Goal: Task Accomplishment & Management: Manage account settings

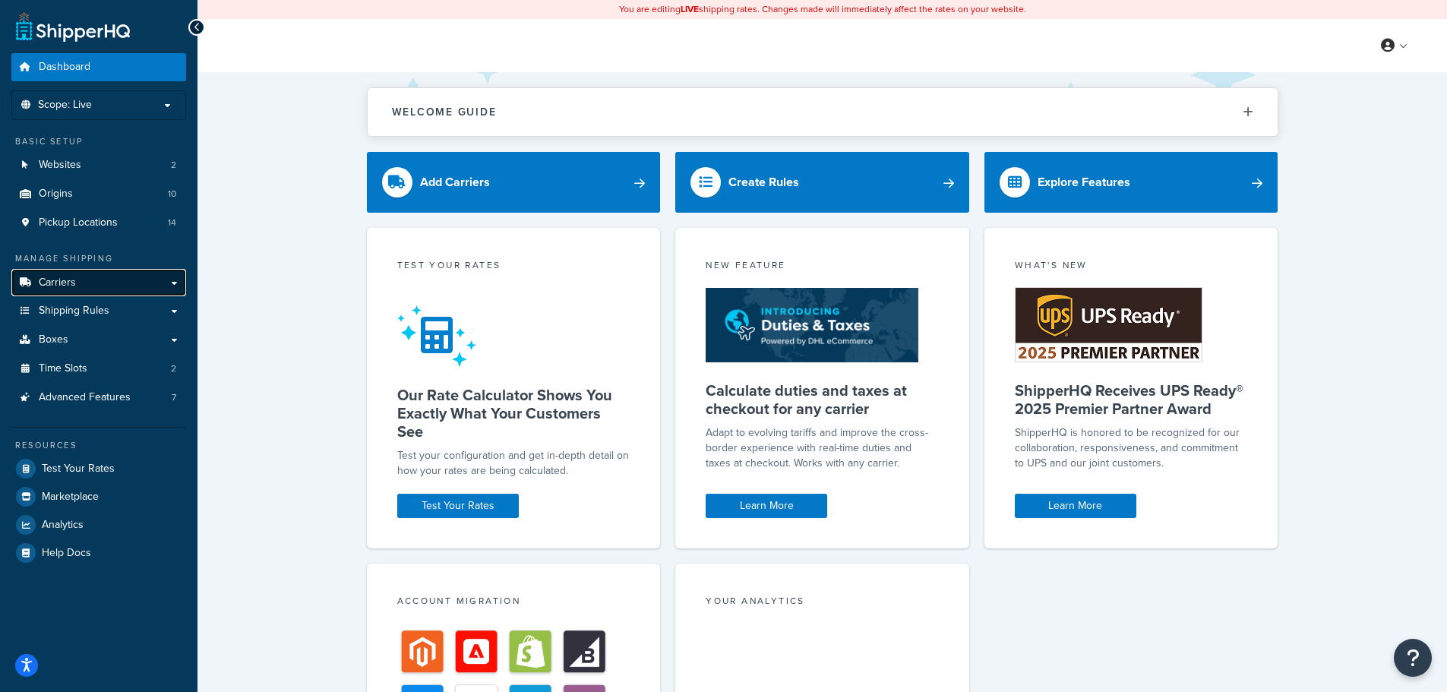
click at [62, 282] on span "Carriers" at bounding box center [57, 282] width 37 height 13
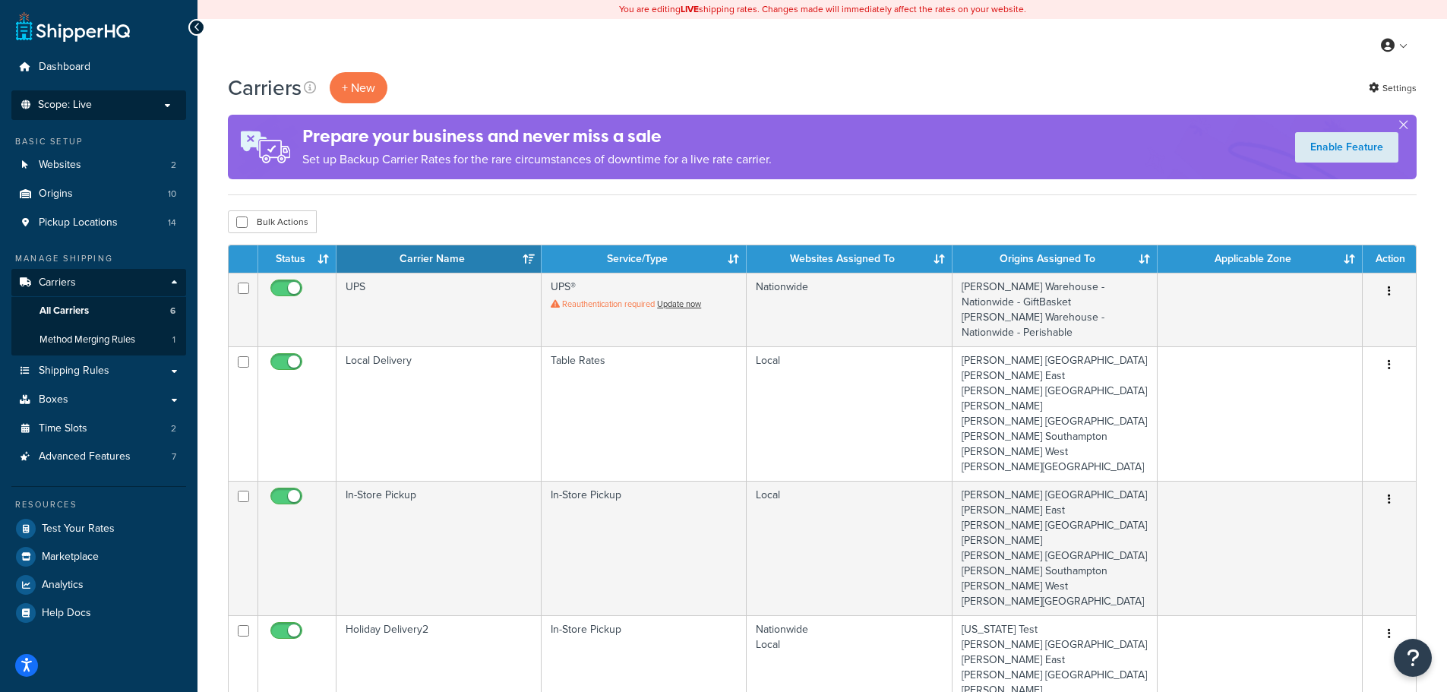
click at [108, 112] on li "Scope: Live Development Integration Test Manage Scopes" at bounding box center [98, 105] width 175 height 30
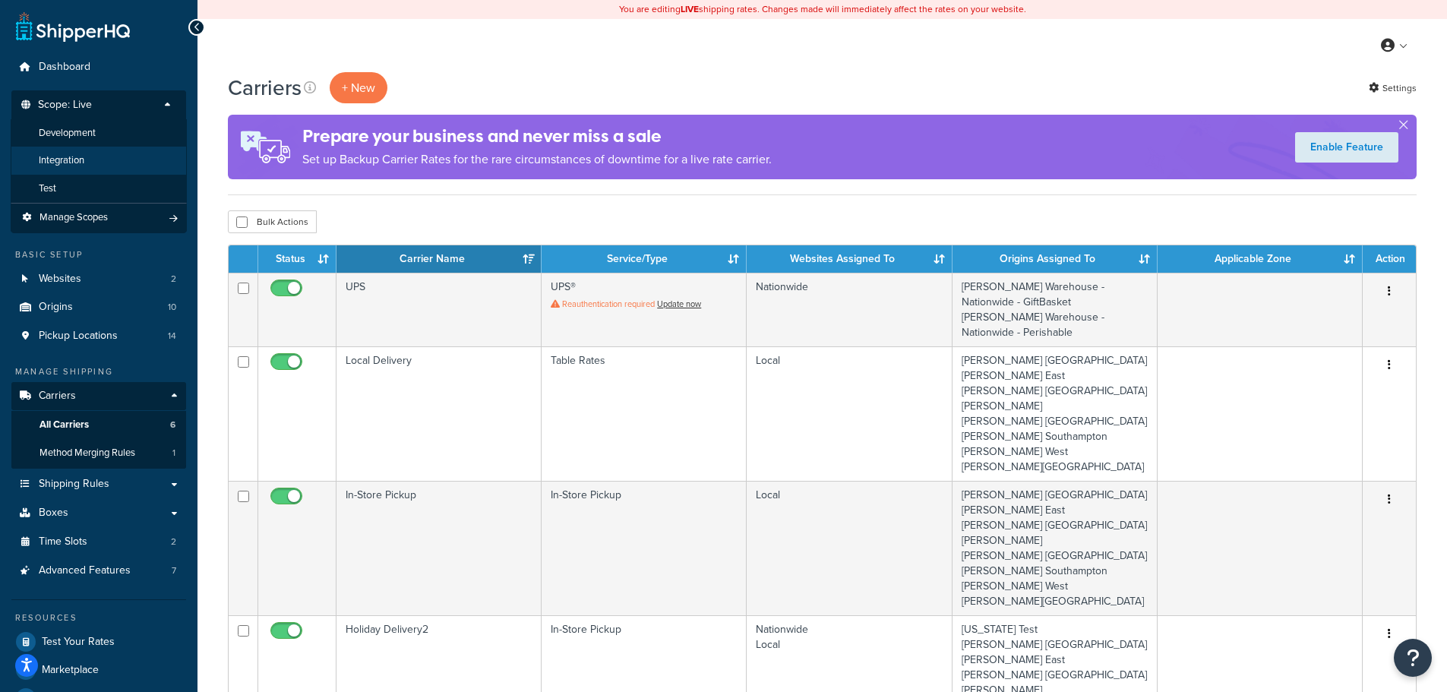
click at [86, 156] on li "Integration" at bounding box center [99, 161] width 176 height 28
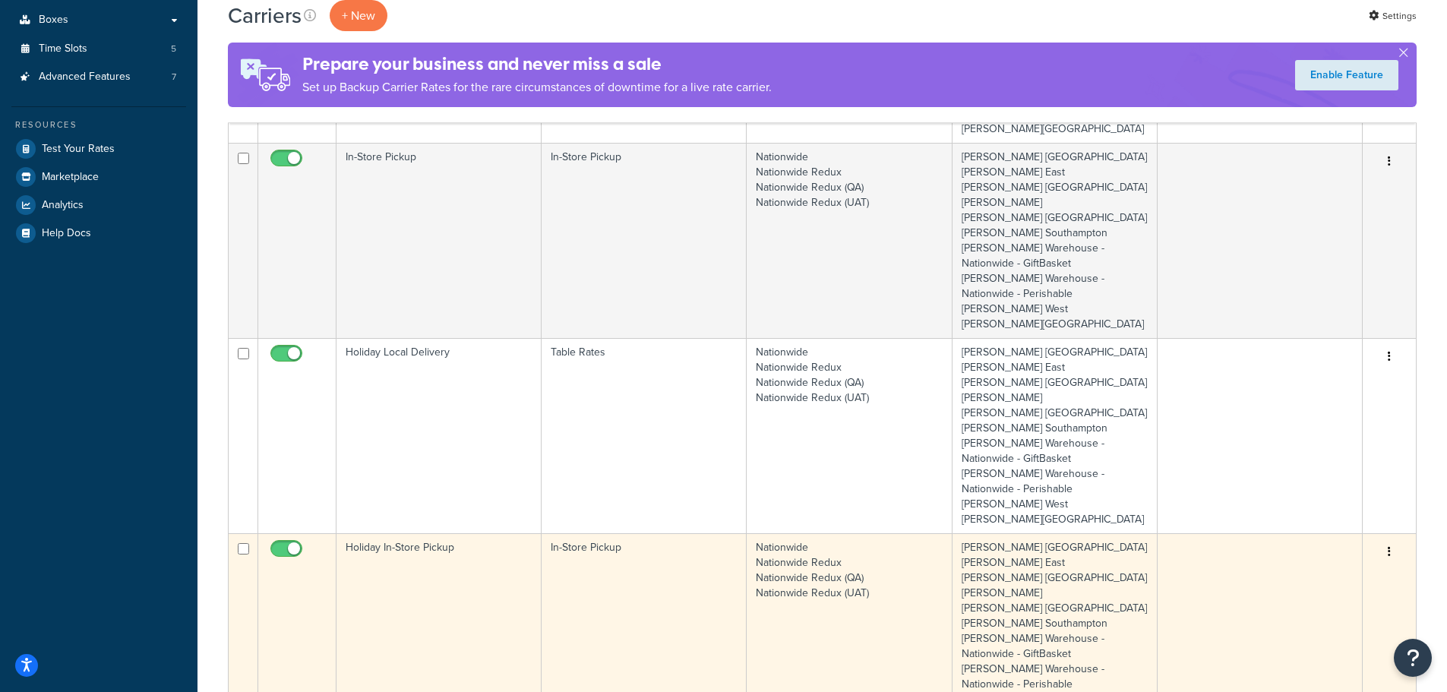
scroll to position [456, 0]
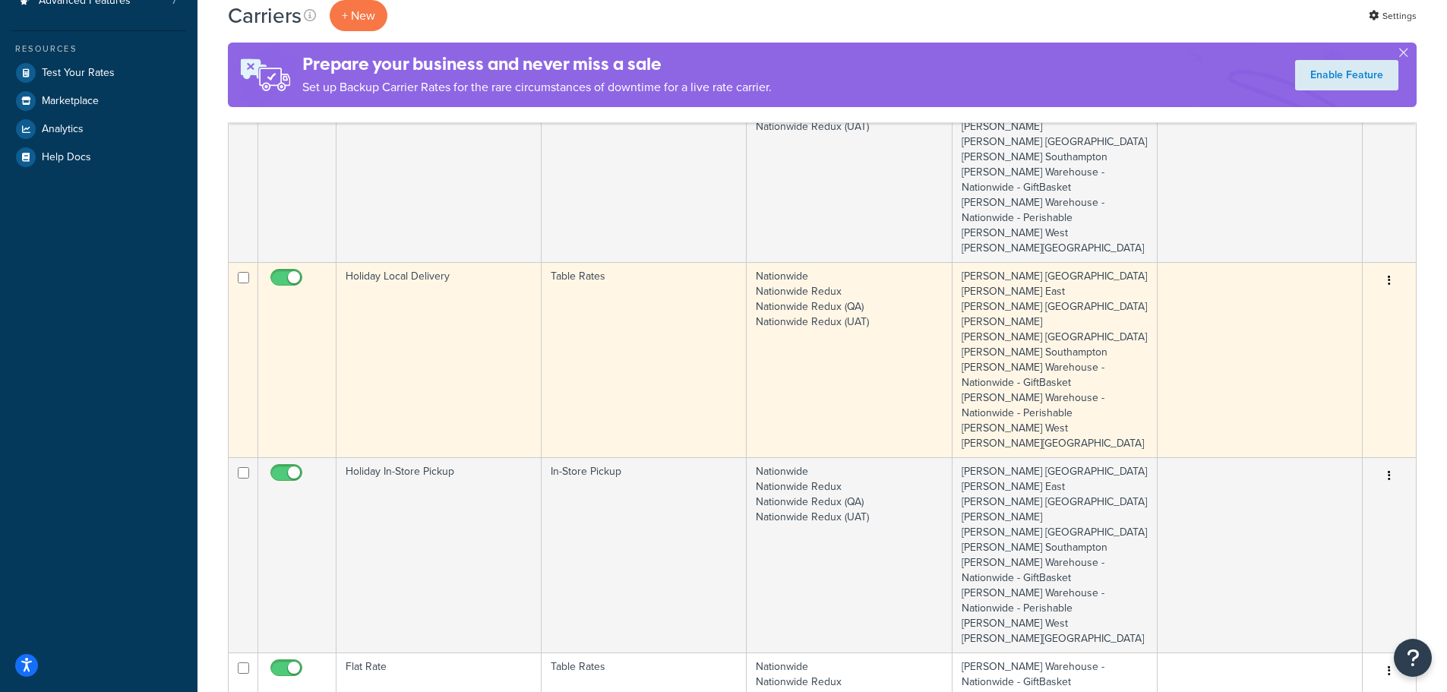
click at [455, 308] on td "Holiday Local Delivery" at bounding box center [438, 359] width 205 height 195
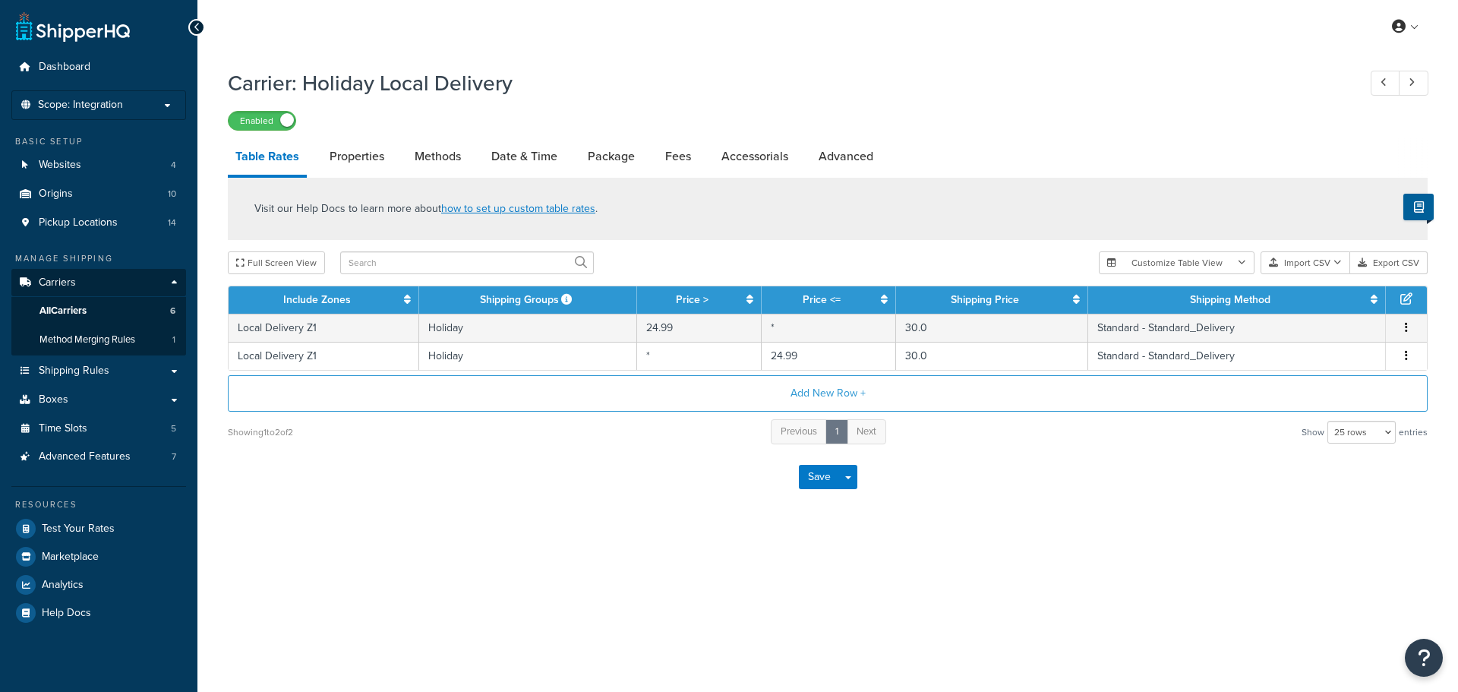
select select "25"
click at [526, 157] on link "Date & Time" at bounding box center [524, 156] width 81 height 36
select select "yMd"
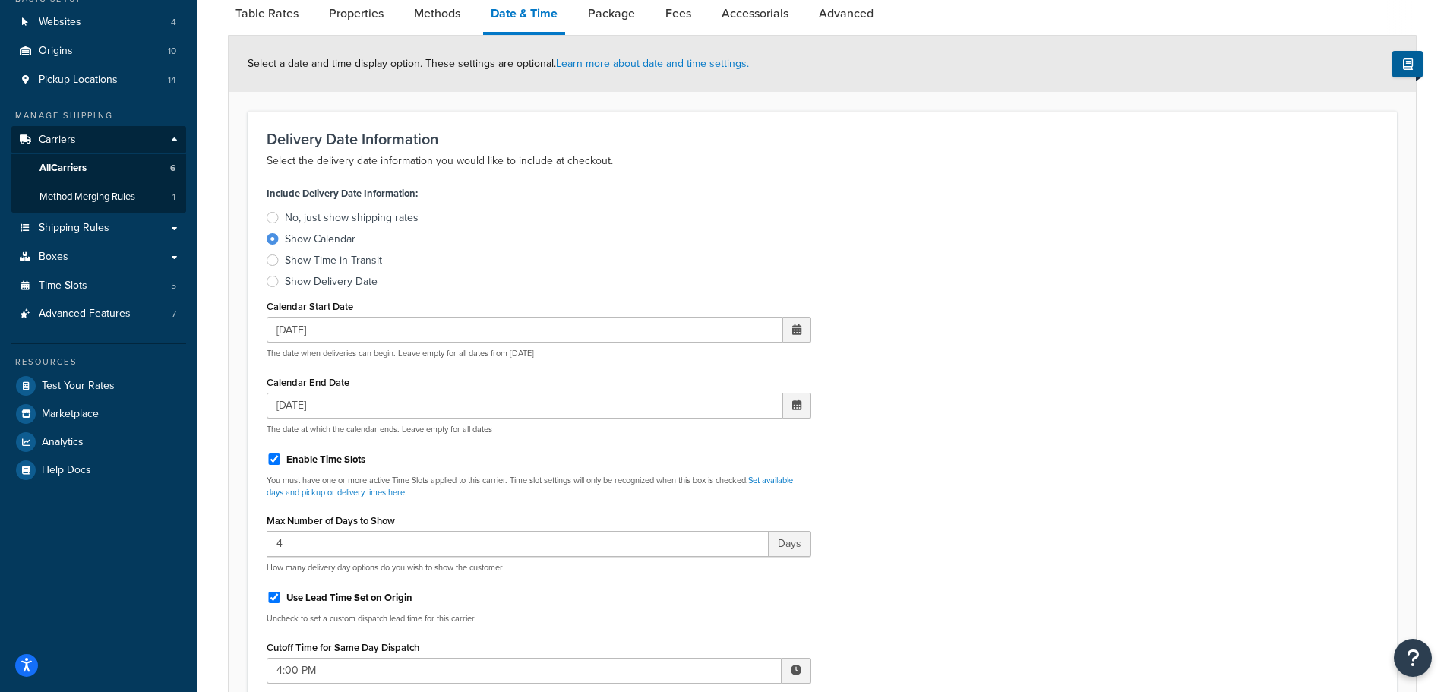
scroll to position [152, 0]
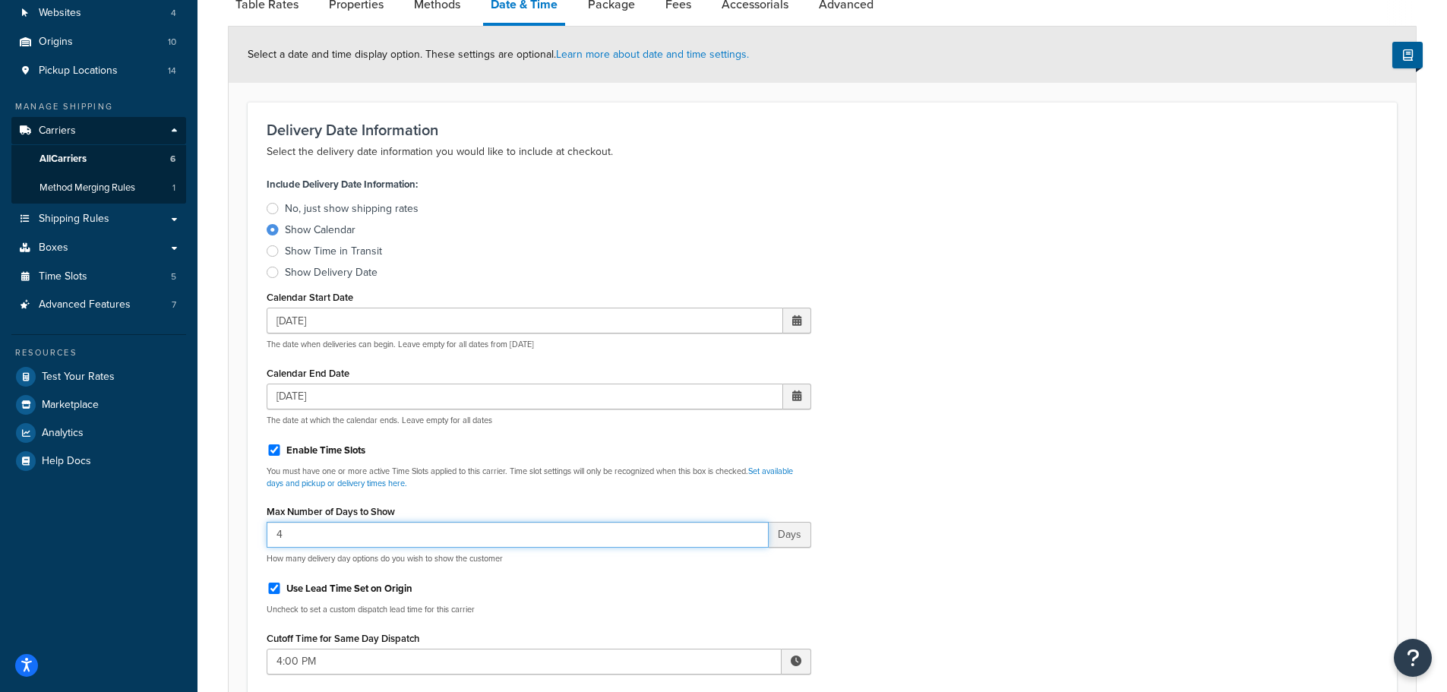
drag, startPoint x: 323, startPoint y: 542, endPoint x: 270, endPoint y: 533, distance: 53.9
click at [270, 533] on input "4" at bounding box center [518, 535] width 502 height 26
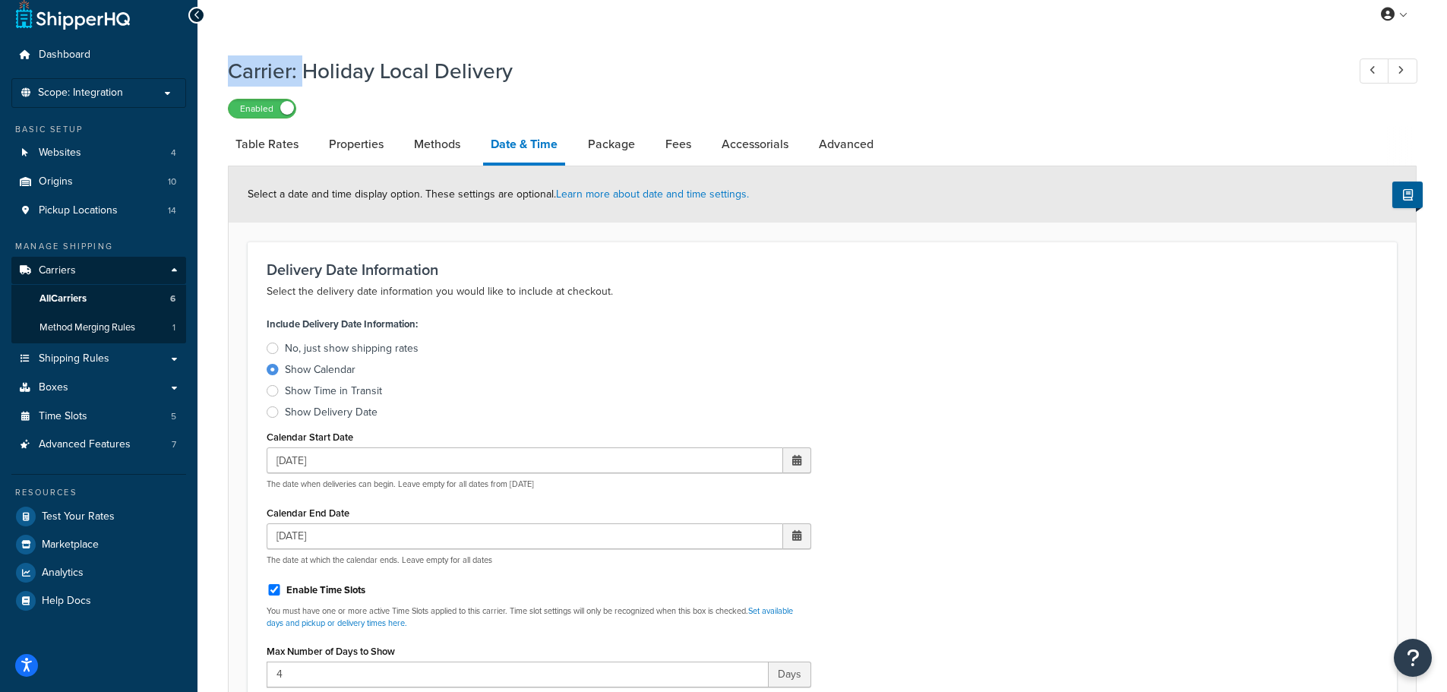
scroll to position [1, 0]
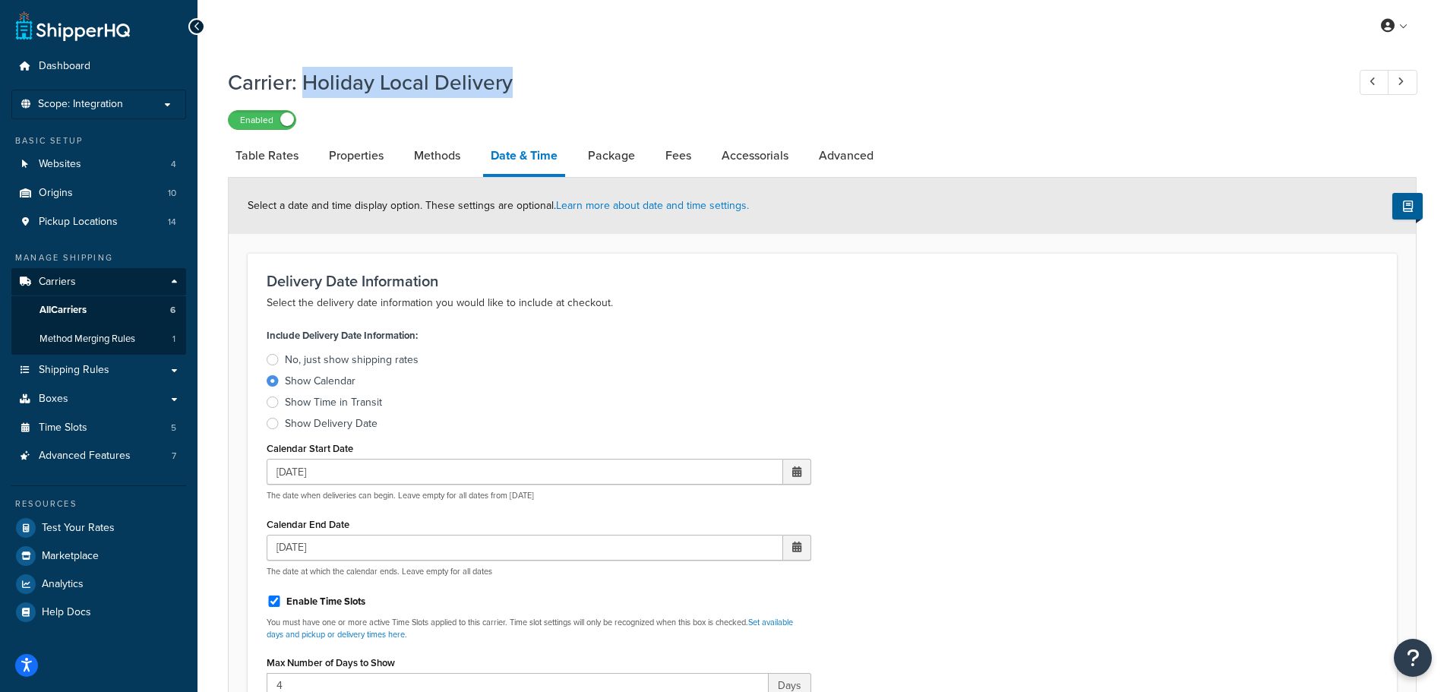
drag, startPoint x: 307, startPoint y: 9, endPoint x: 539, endPoint y: 71, distance: 240.6
click at [539, 71] on h1 "Carrier: Holiday Local Delivery" at bounding box center [780, 83] width 1104 height 30
click at [856, 153] on link "Advanced" at bounding box center [846, 156] width 70 height 36
select select "false"
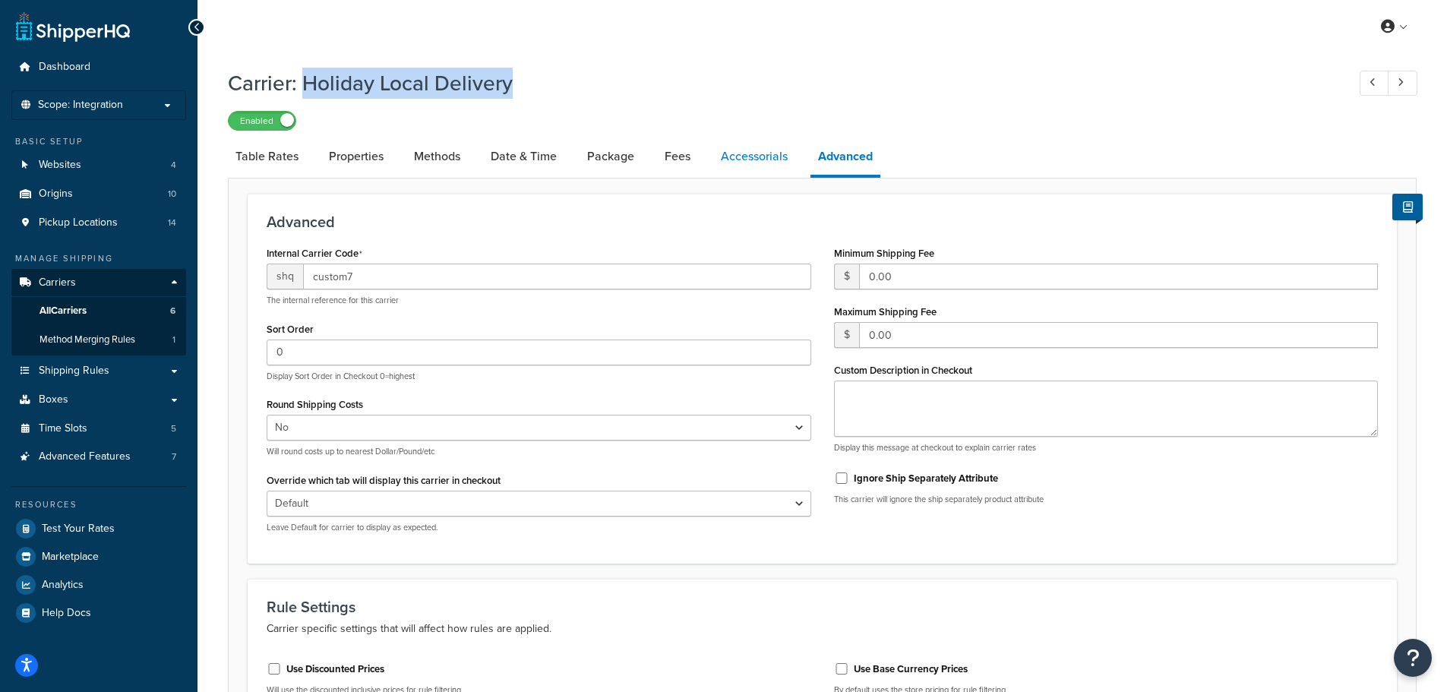
click at [754, 153] on link "Accessorials" at bounding box center [754, 156] width 82 height 36
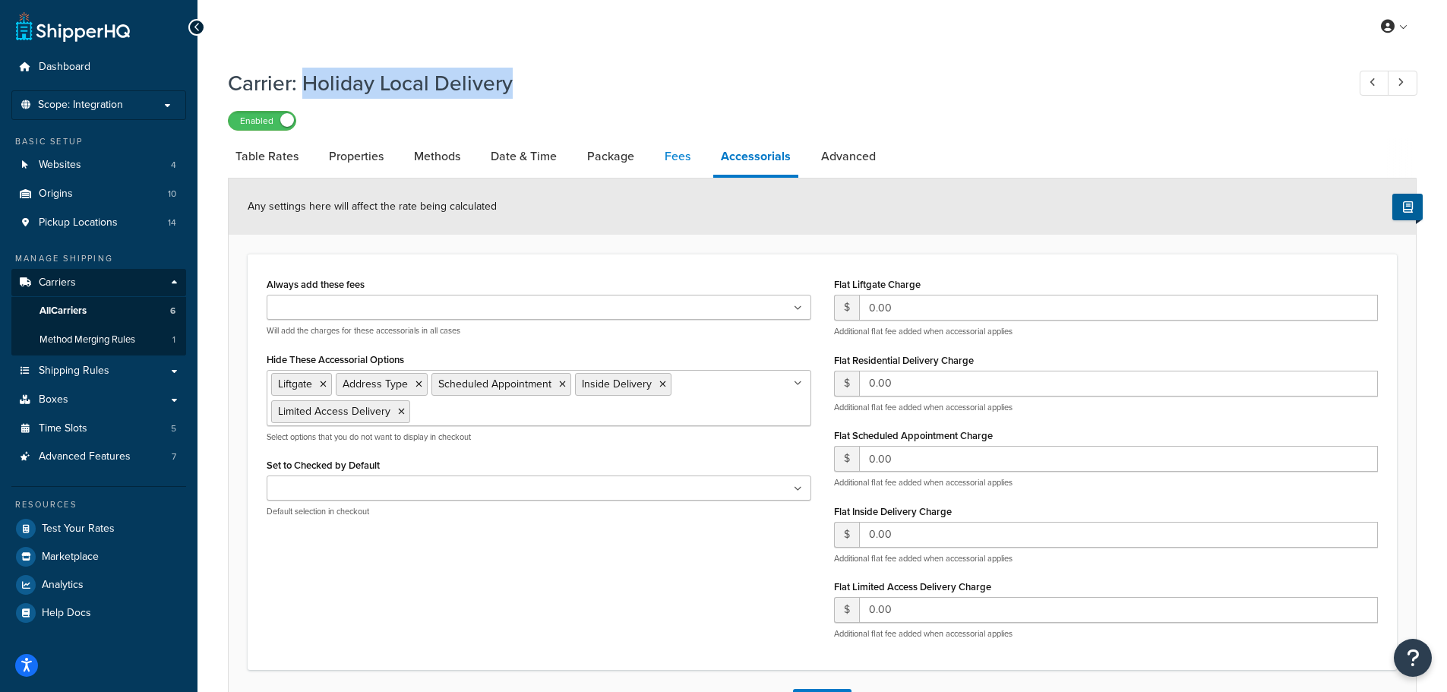
click at [668, 157] on link "Fees" at bounding box center [677, 156] width 41 height 36
select select "AFTER"
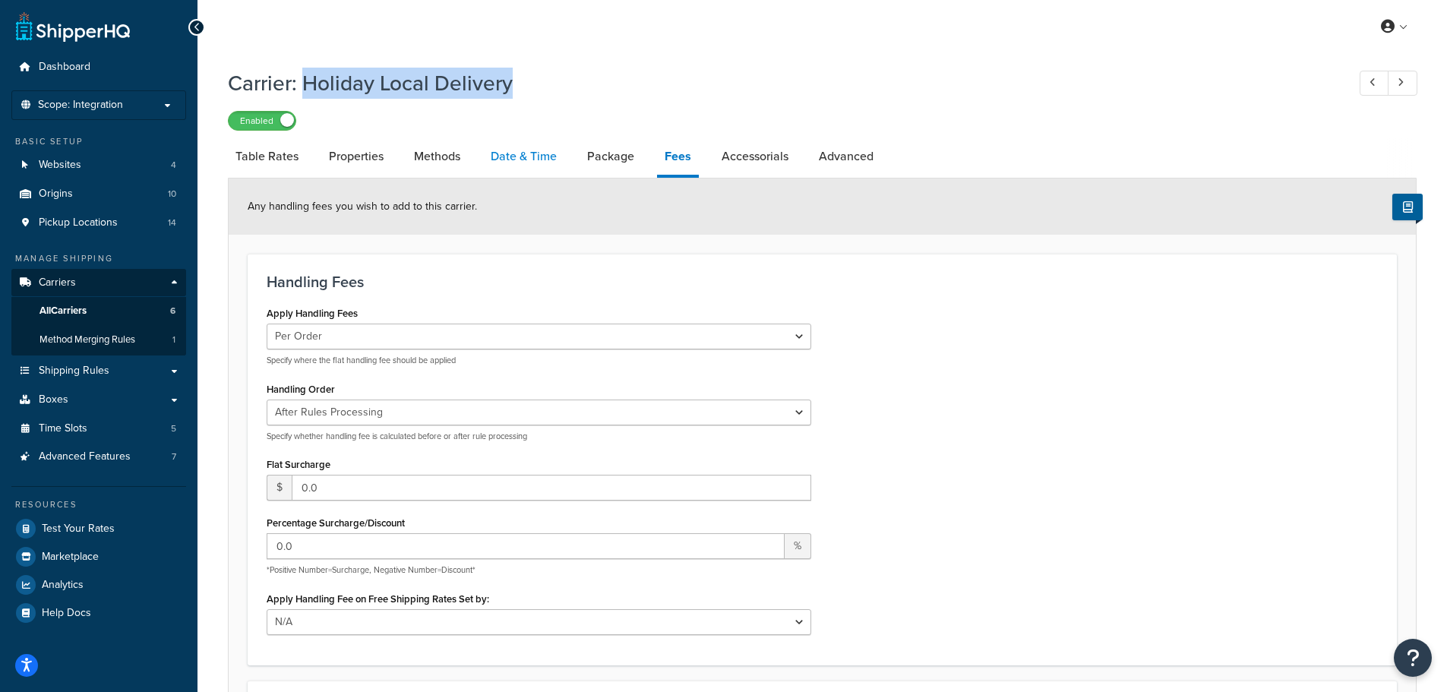
click at [519, 158] on link "Date & Time" at bounding box center [523, 156] width 81 height 36
select select "yMd"
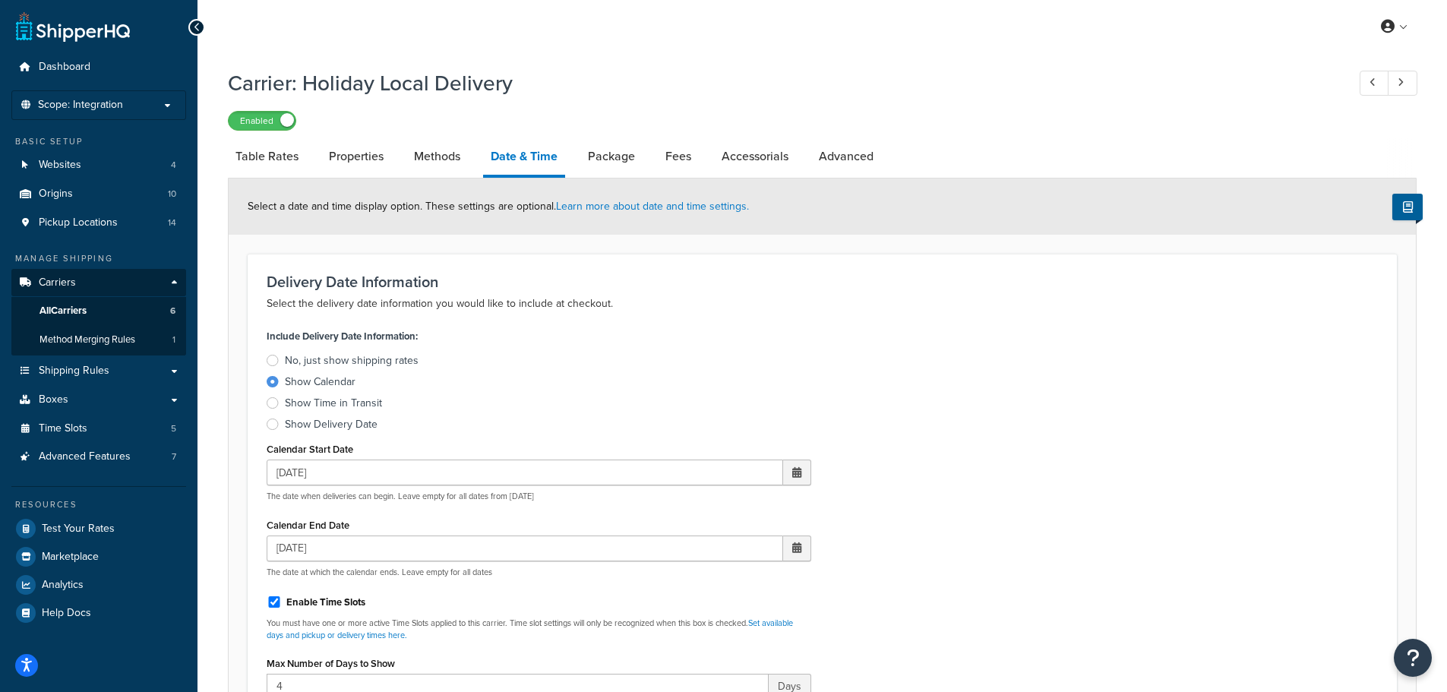
click at [273, 406] on div at bounding box center [273, 402] width 12 height 11
click at [0, 0] on input "Show Time in Transit" at bounding box center [0, 0] width 0 height 0
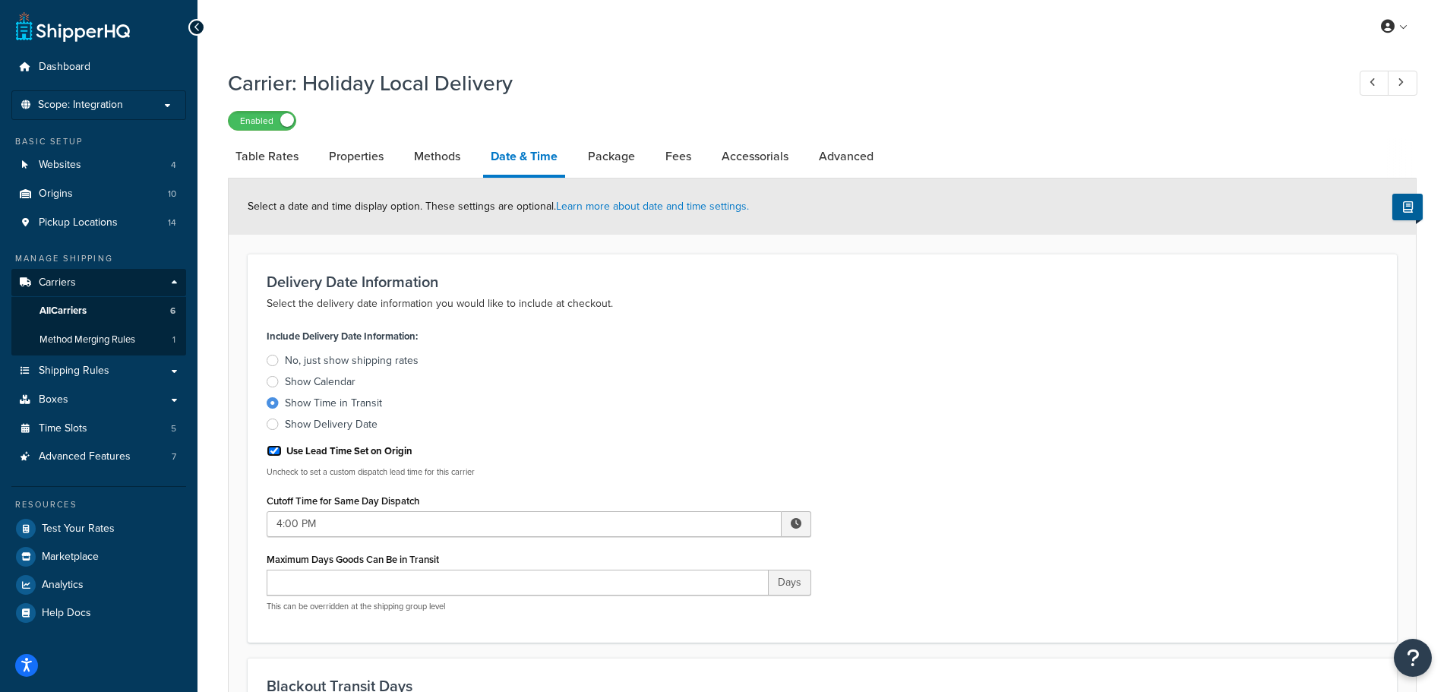
click at [270, 453] on input "Use Lead Time Set on Origin" at bounding box center [274, 450] width 15 height 11
checkbox input "false"
